Goal: Information Seeking & Learning: Learn about a topic

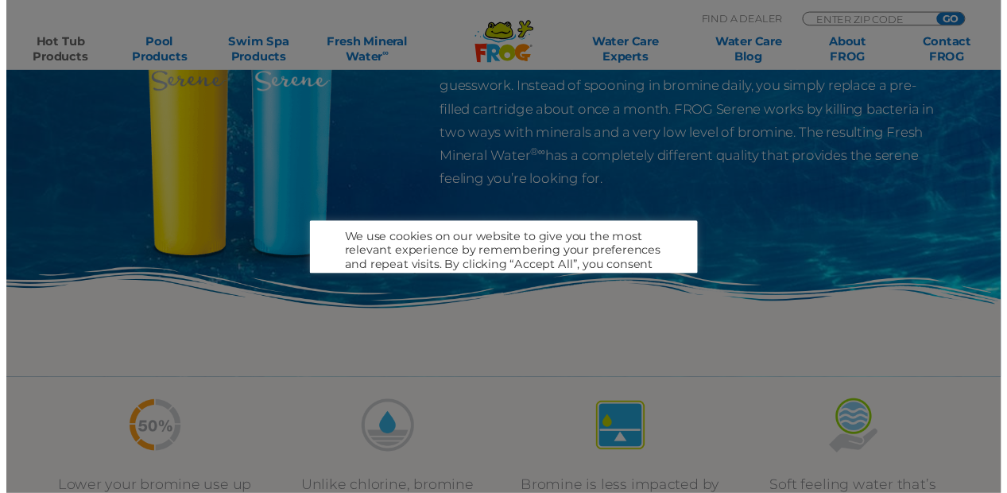
scroll to position [318, 0]
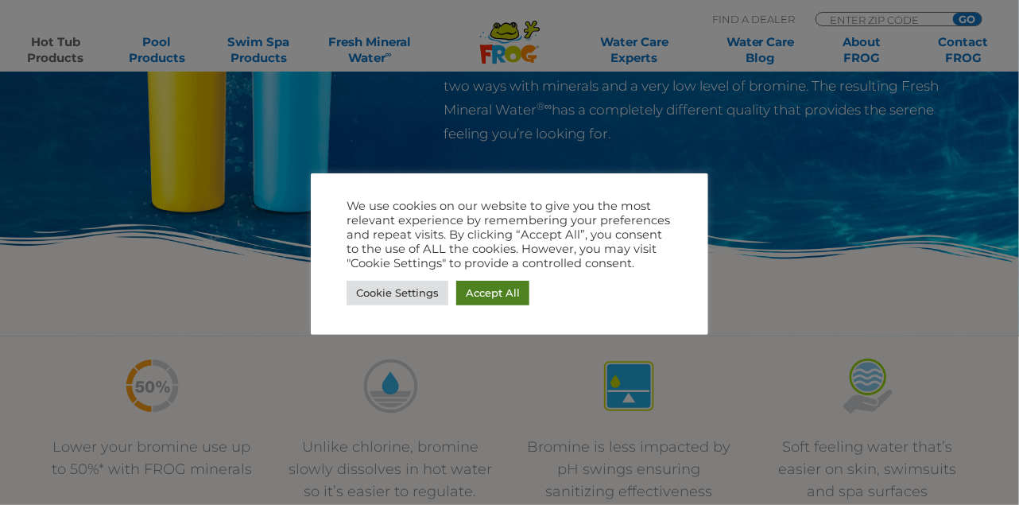
drag, startPoint x: 497, startPoint y: 298, endPoint x: 484, endPoint y: 289, distance: 16.1
click at [491, 294] on link "Accept All" at bounding box center [492, 292] width 73 height 25
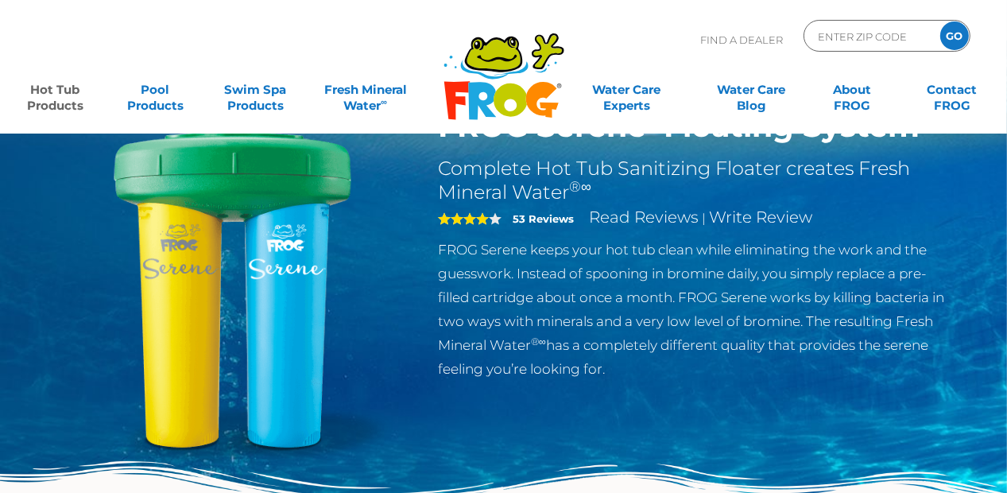
scroll to position [79, 0]
